Goal: Transaction & Acquisition: Purchase product/service

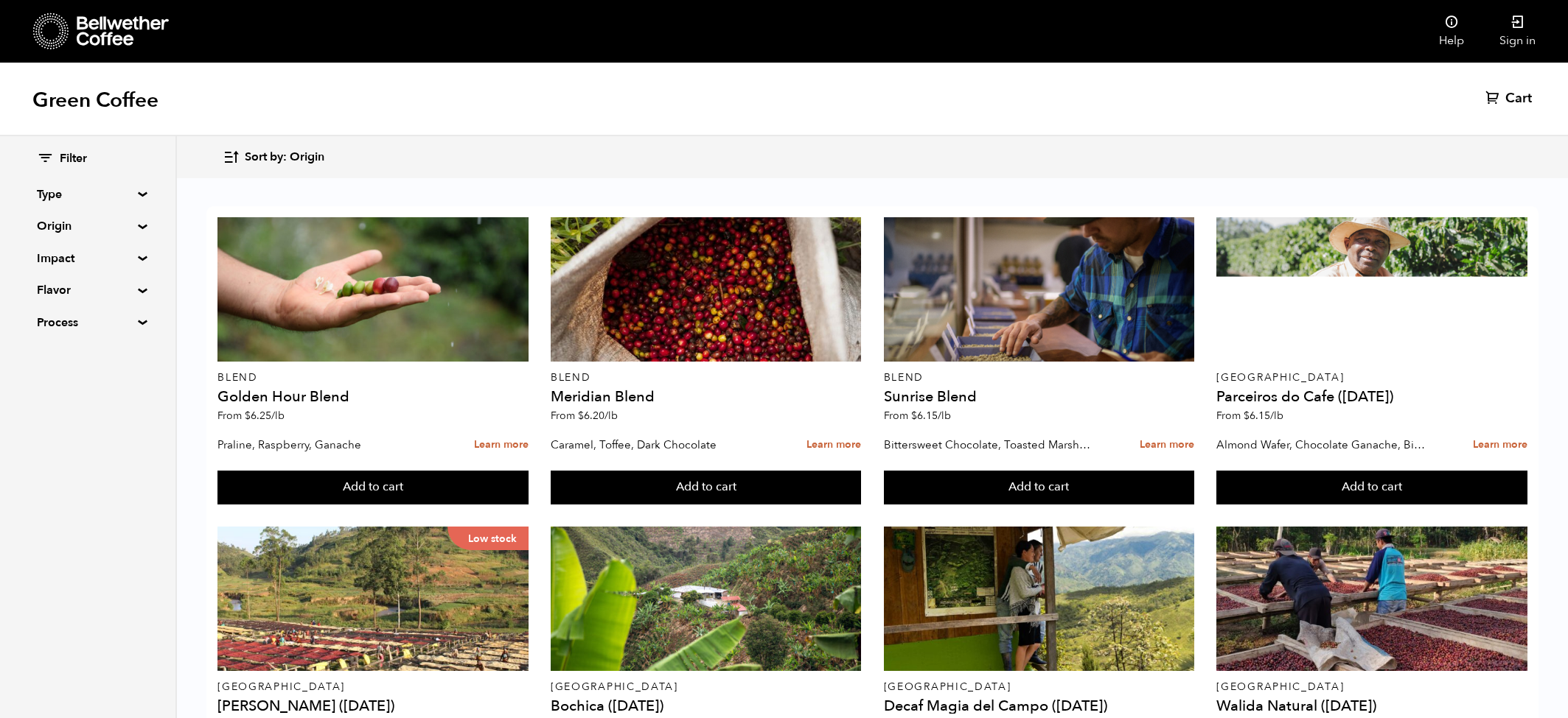
scroll to position [577, 0]
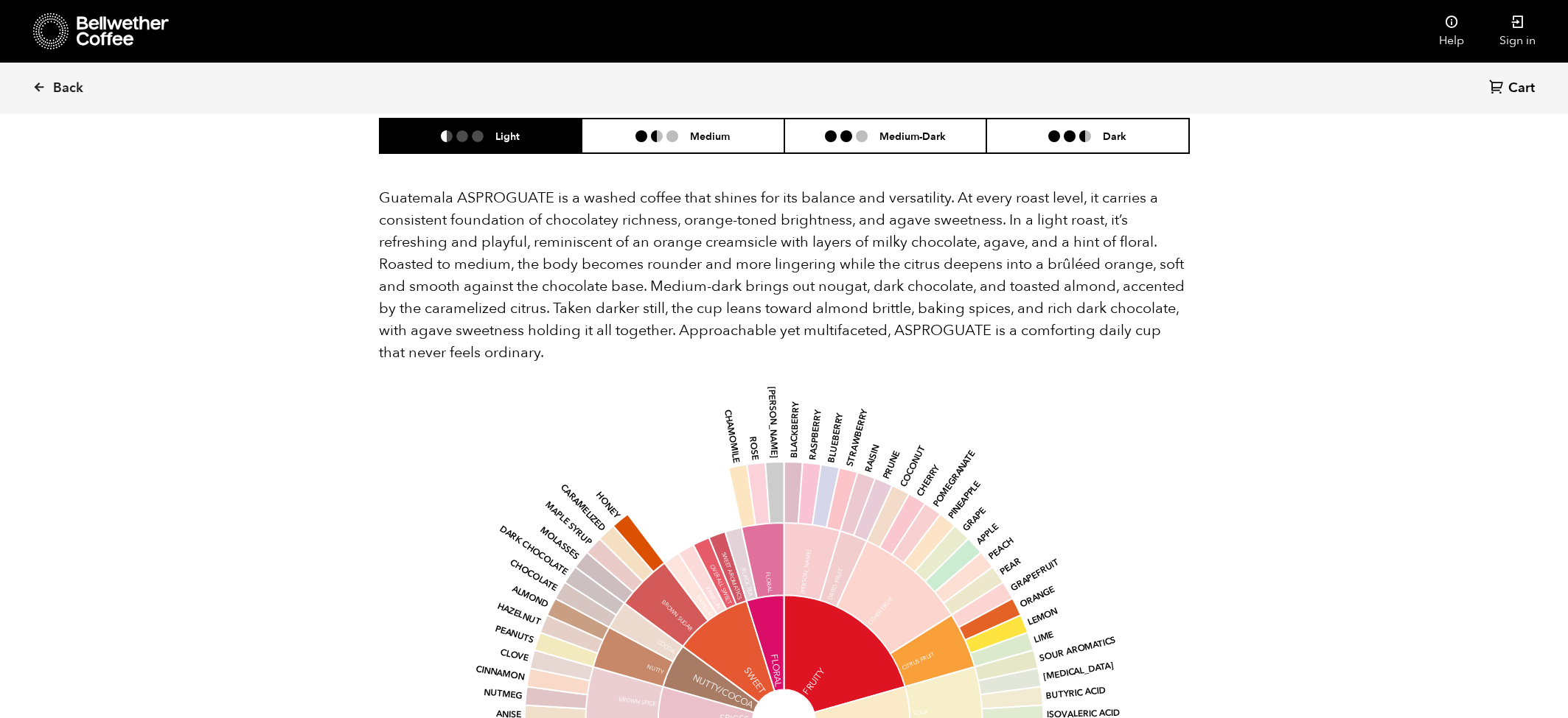
scroll to position [887, 0]
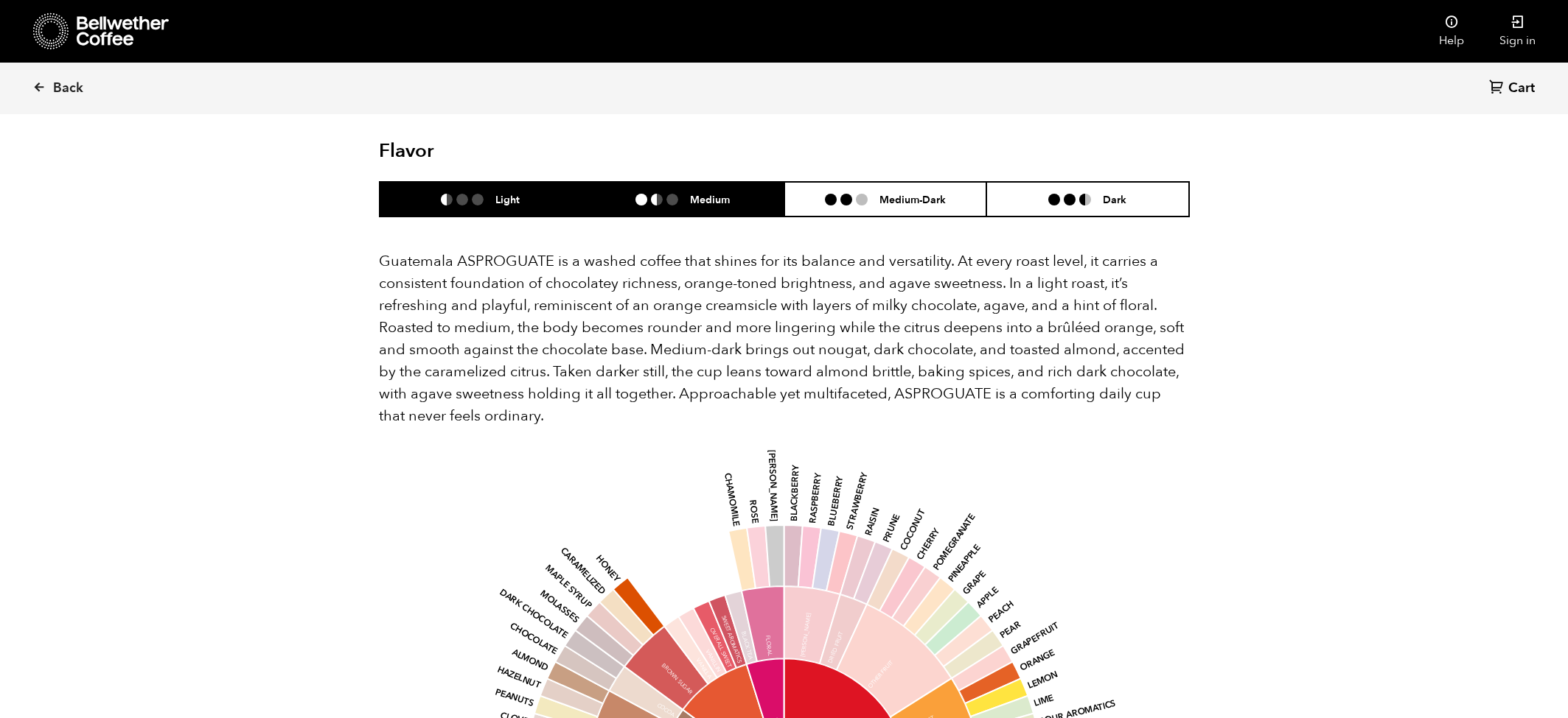
click at [663, 204] on ul at bounding box center [662, 199] width 55 height 11
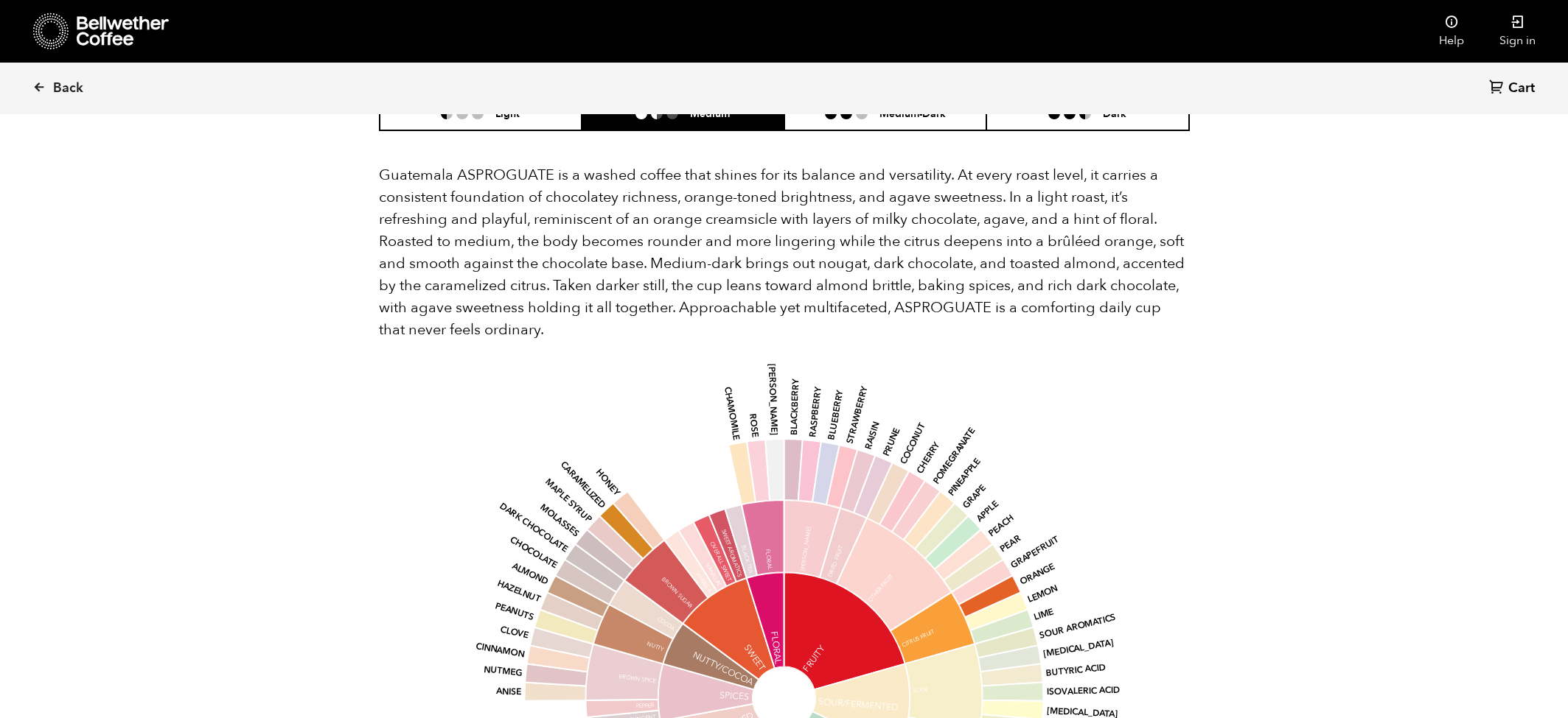
scroll to position [966, 0]
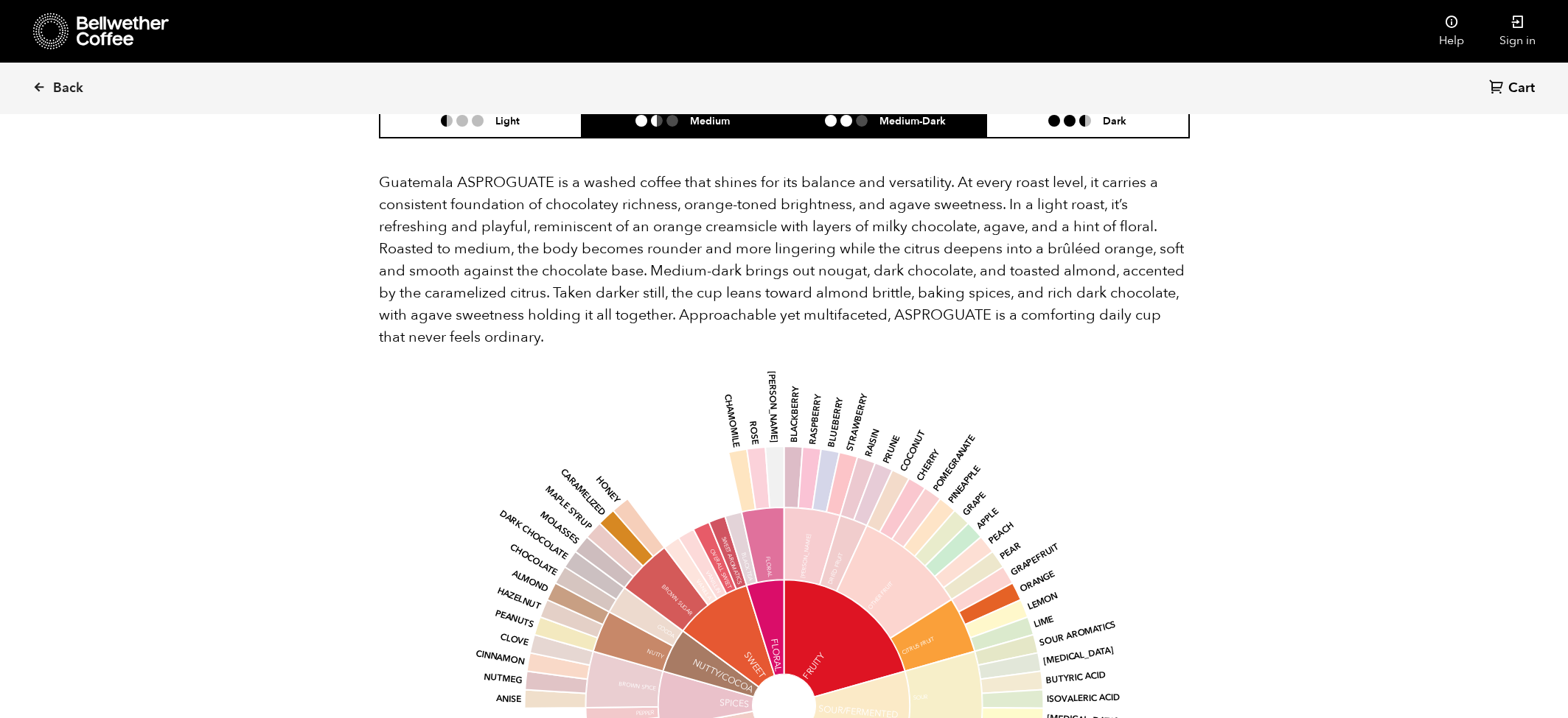
click at [922, 120] on h6 "Medium-Dark" at bounding box center [913, 120] width 67 height 12
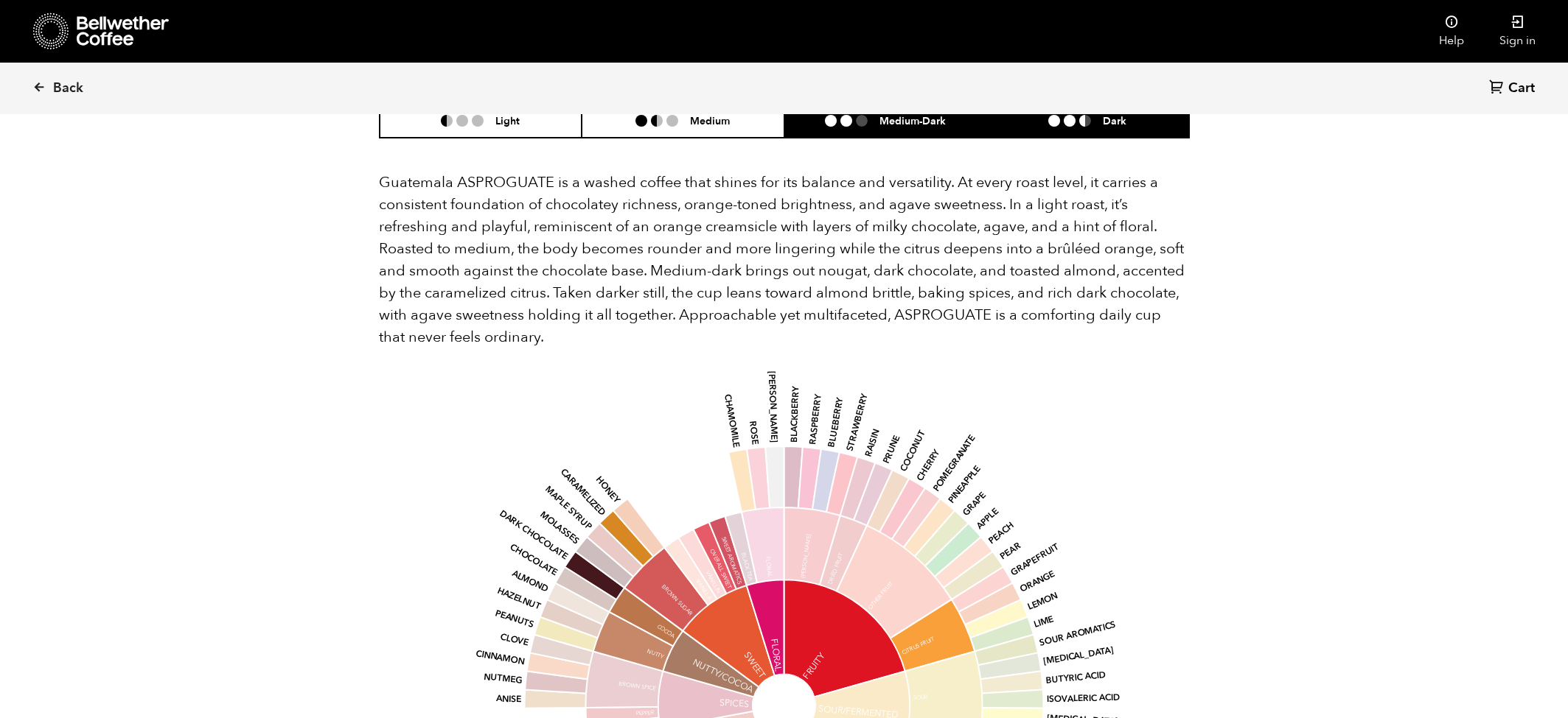
click at [1109, 127] on h6 "Dark" at bounding box center [1114, 120] width 24 height 12
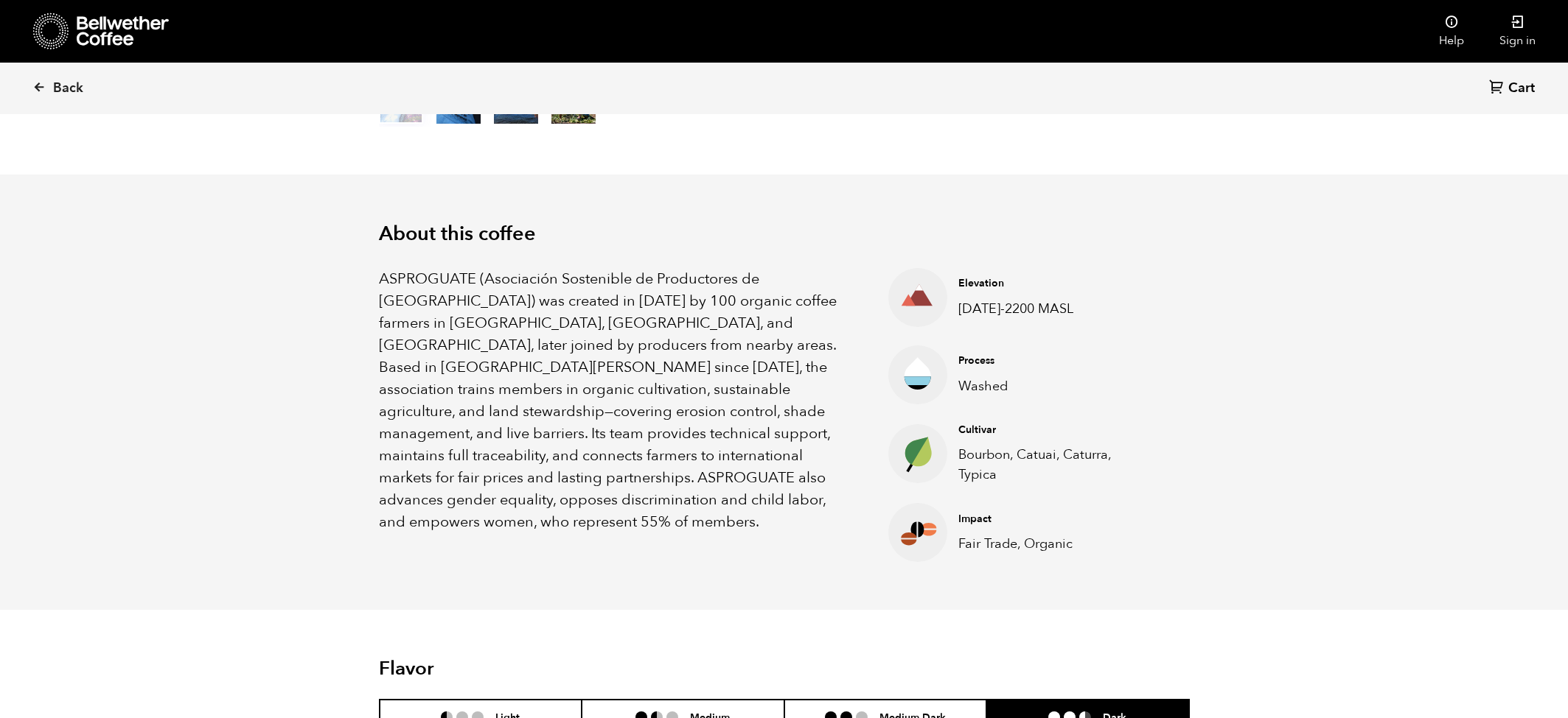
scroll to position [19, 0]
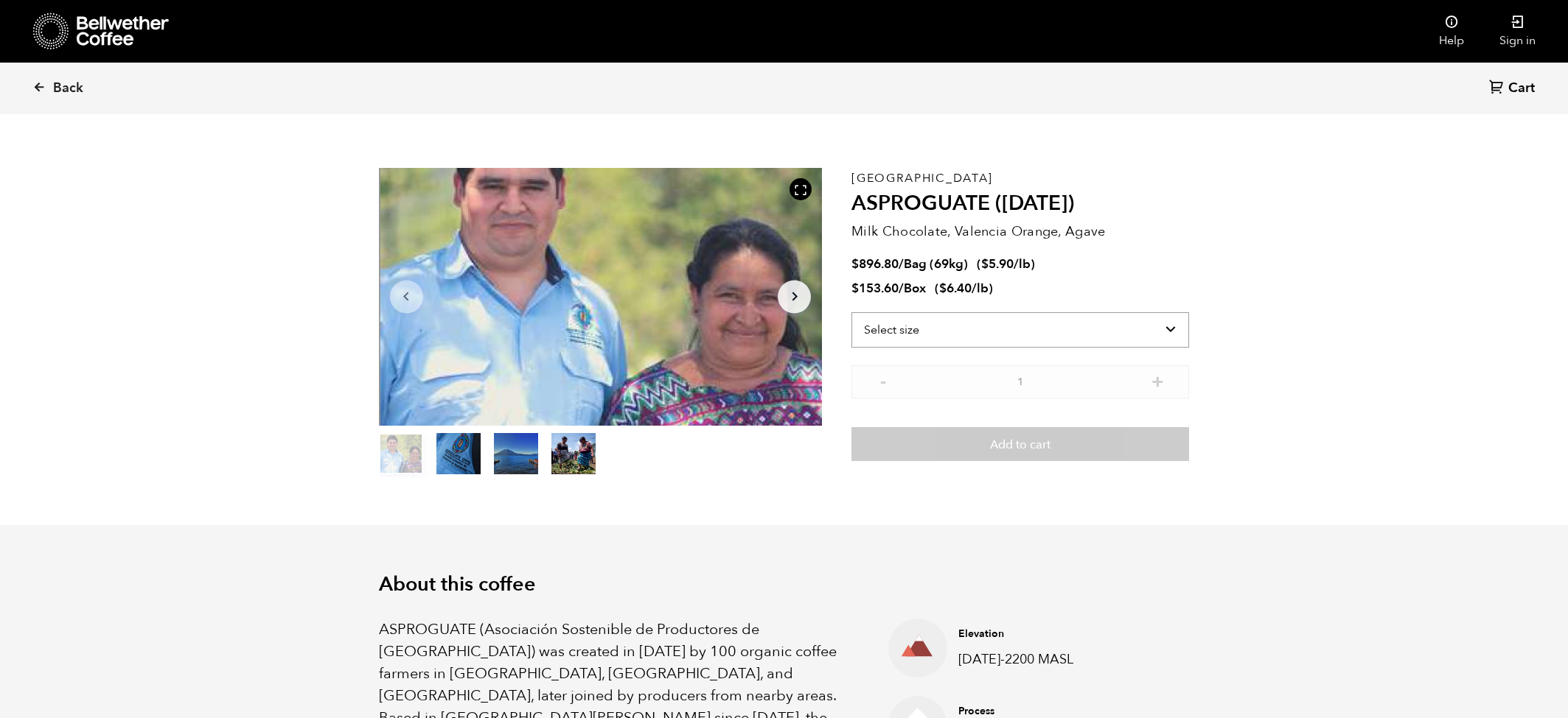
click at [944, 334] on select "Select size Bag (69kg) (152 lbs) Box (24 lbs)" at bounding box center [1020, 329] width 338 height 35
click at [851, 312] on select "Select size Bag (69kg) (152 lbs) Box (24 lbs)" at bounding box center [1020, 329] width 338 height 35
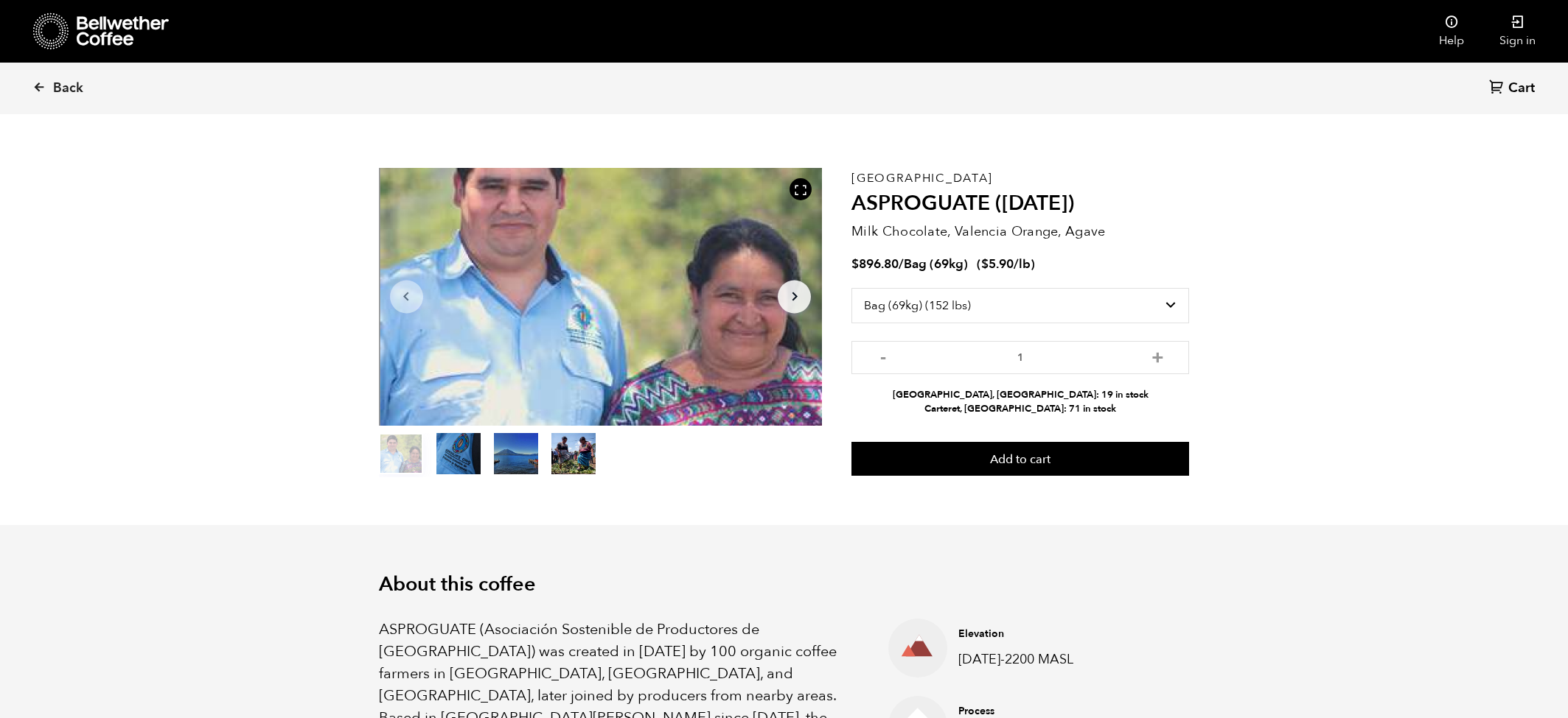
drag, startPoint x: 962, startPoint y: 391, endPoint x: 1093, endPoint y: 413, distance: 132.8
click at [1093, 413] on ul "Alameda, CA: 19 in stock Carteret, NJ: 71 in stock" at bounding box center [1020, 402] width 338 height 28
click at [1146, 298] on select "Select size Bag (69kg) (152 lbs) Box (24 lbs)" at bounding box center [1020, 305] width 338 height 35
click at [976, 298] on select "Select size Bag (69kg) (152 lbs) Box (24 lbs)" at bounding box center [1020, 305] width 338 height 35
select select "box"
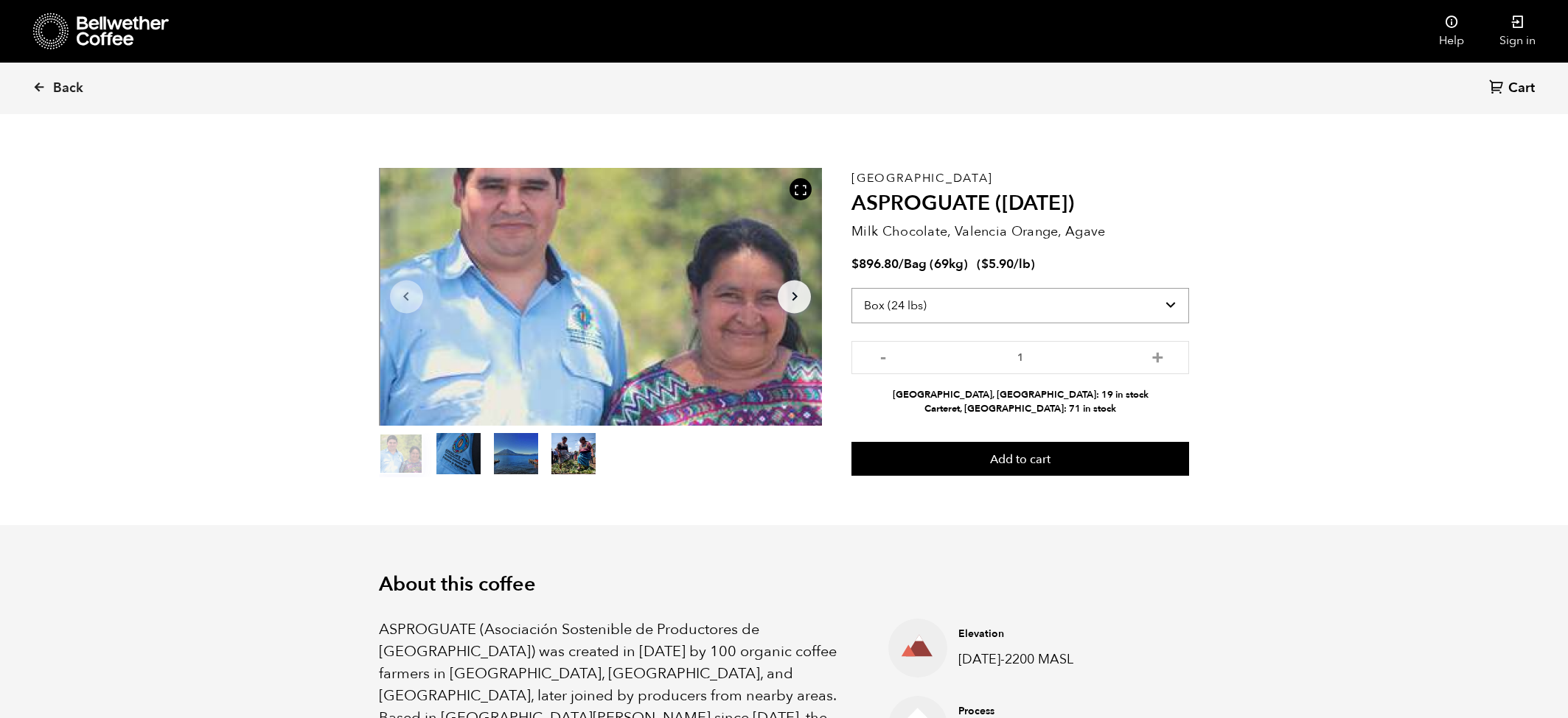
click at [851, 288] on select "Select size Bag (69kg) (152 lbs) Box (24 lbs)" at bounding box center [1020, 305] width 338 height 35
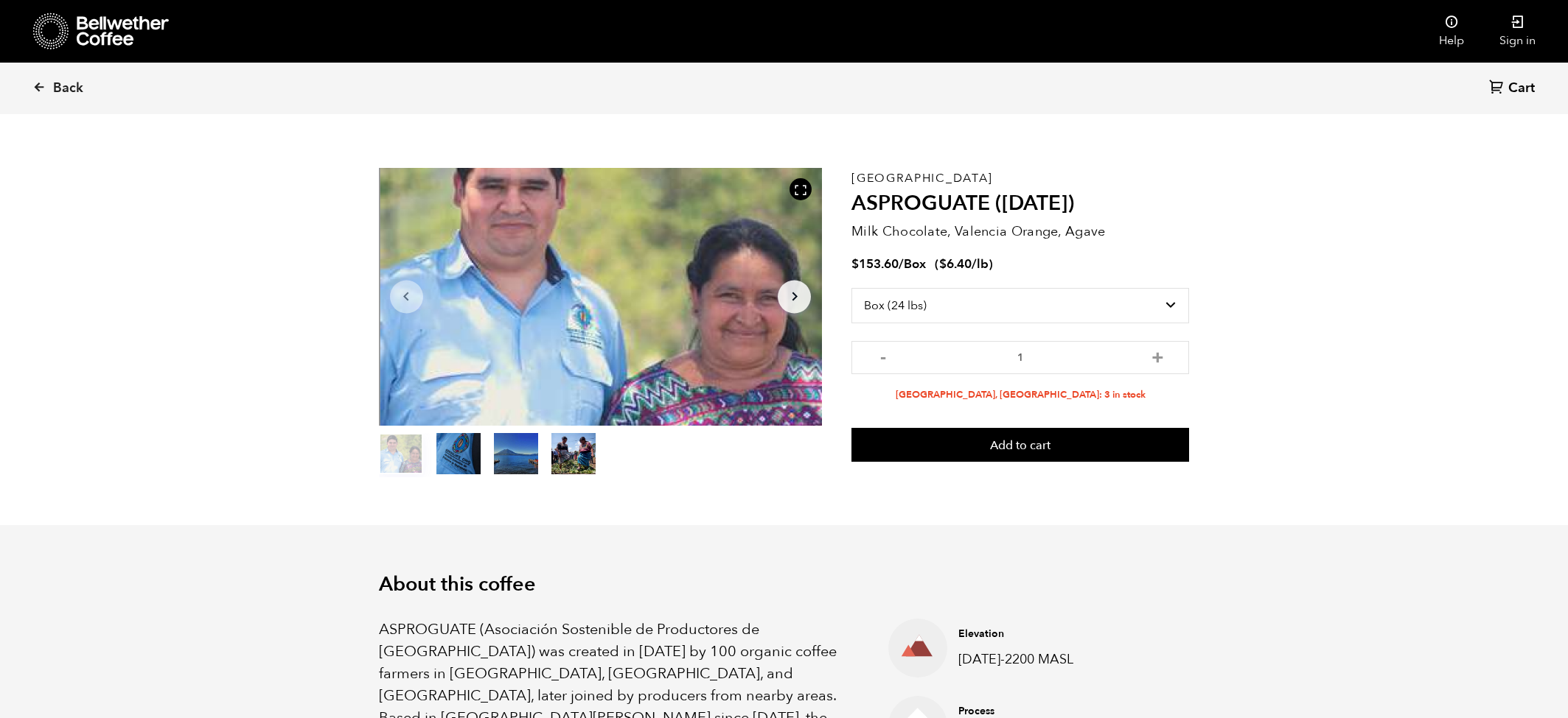
drag, startPoint x: 1079, startPoint y: 398, endPoint x: 954, endPoint y: 392, distance: 125.1
click at [954, 392] on li "Alameda, CA: 3 in stock" at bounding box center [1020, 394] width 338 height 14
click at [47, 98] on link "Back" at bounding box center [78, 89] width 91 height 50
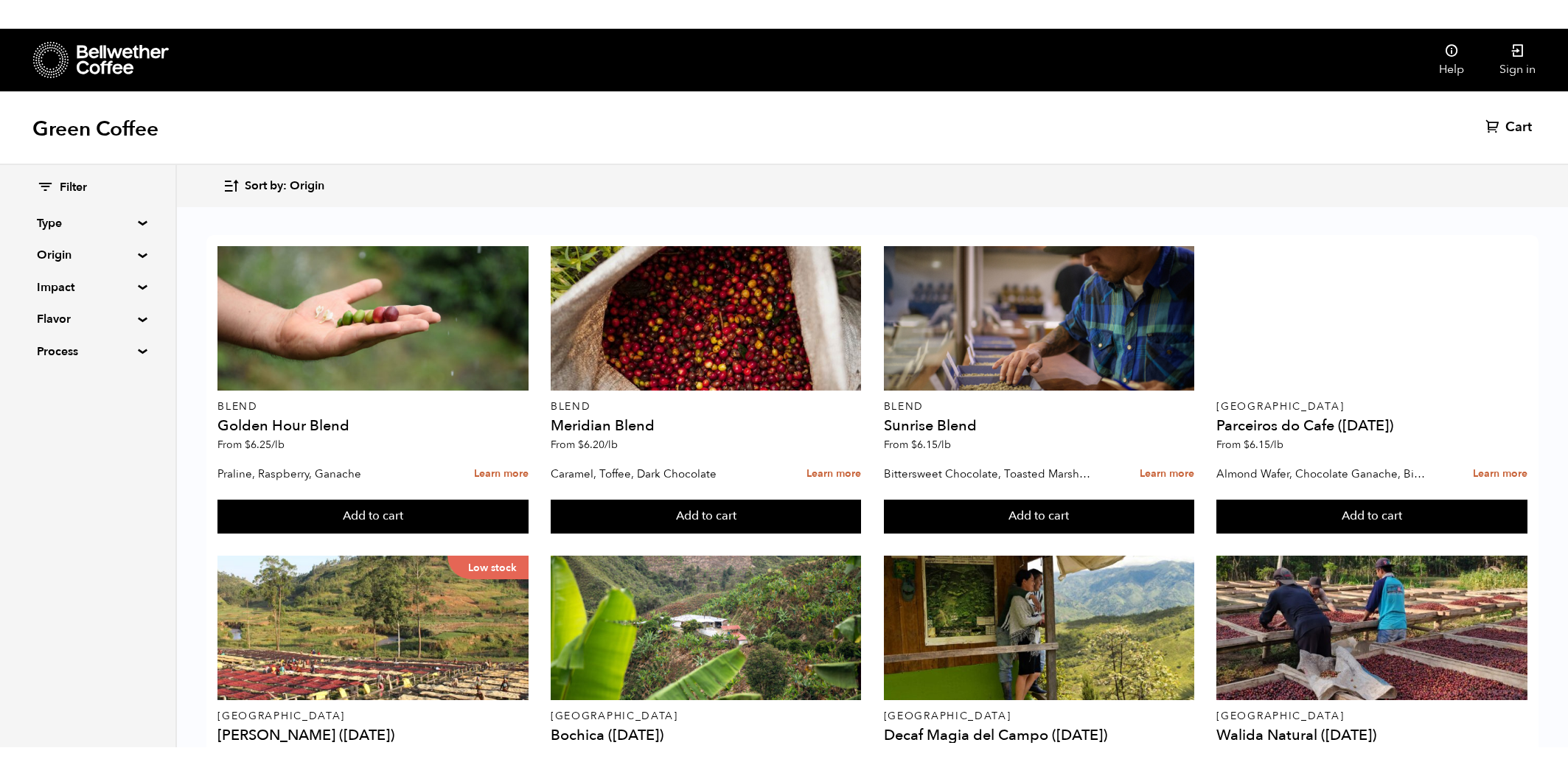
scroll to position [438, 0]
